Goal: Transaction & Acquisition: Download file/media

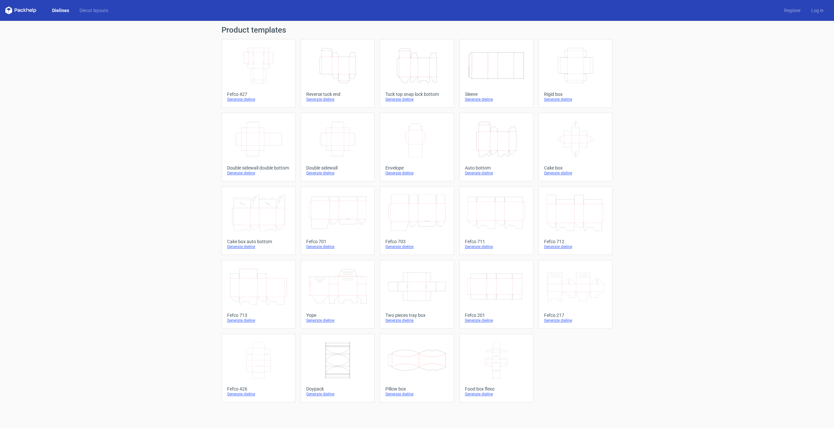
click at [348, 77] on icon "Height Depth Width" at bounding box center [338, 65] width 58 height 36
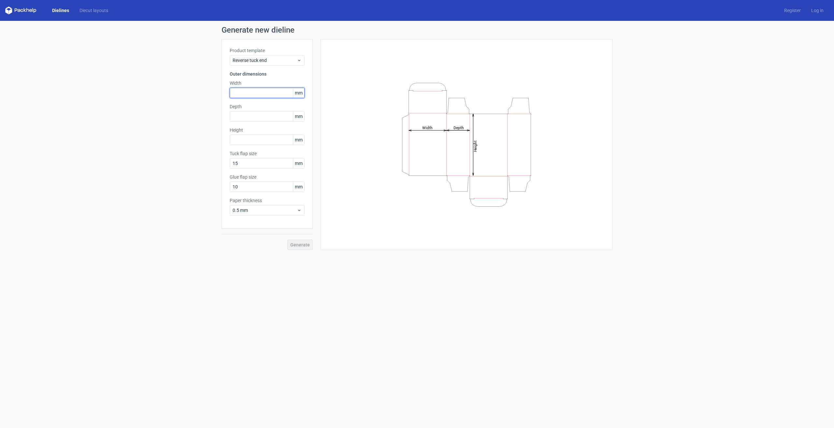
click at [262, 94] on input "text" at bounding box center [267, 93] width 75 height 10
type input "30"
type input "70"
click at [245, 117] on input "30" at bounding box center [267, 116] width 75 height 10
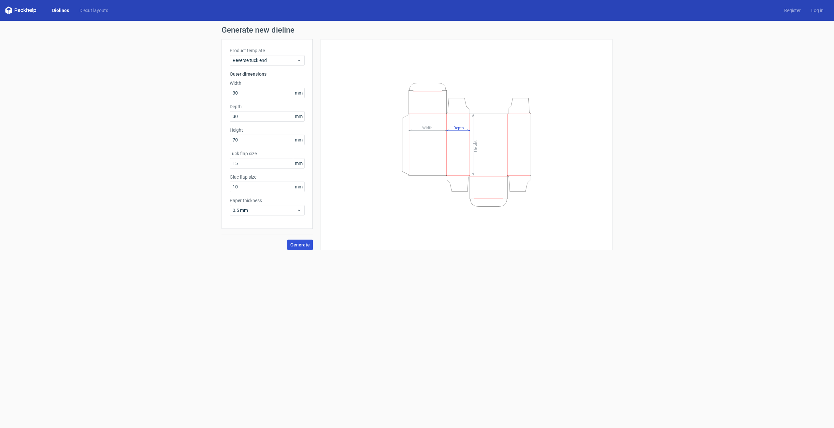
click at [300, 245] on span "Generate" at bounding box center [300, 244] width 20 height 5
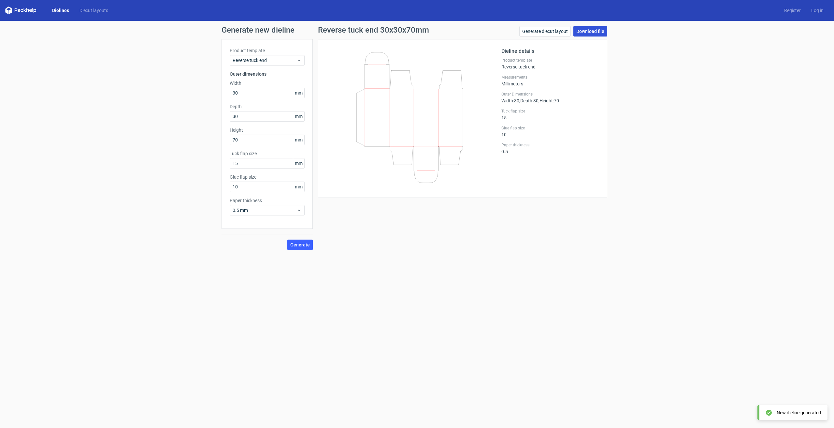
click at [593, 33] on link "Download file" at bounding box center [590, 31] width 34 height 10
